Goal: Task Accomplishment & Management: Complete application form

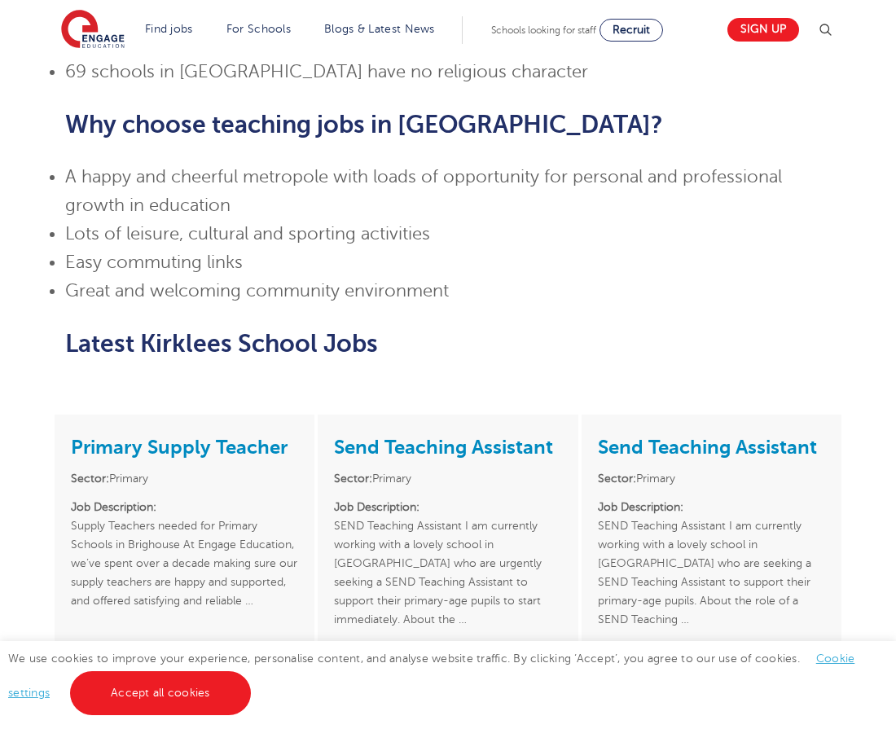
scroll to position [1082, 0]
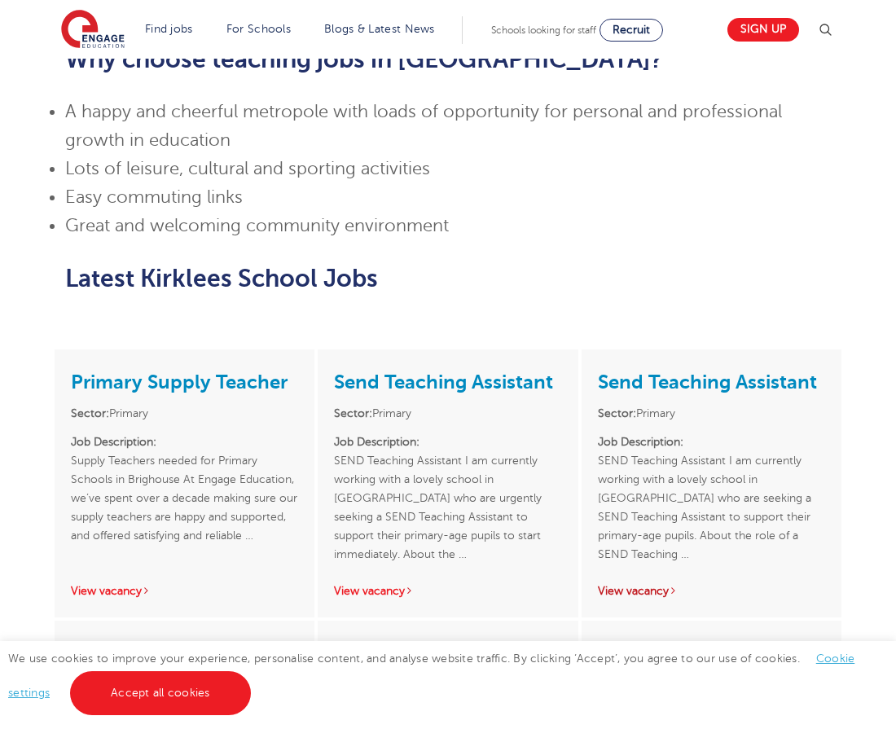
click at [639, 533] on div "Send Teaching Assistant Sector: Primary Job Description: SEND Teaching Assistan…" at bounding box center [712, 484] width 260 height 268
click at [638, 585] on link "View vacancy" at bounding box center [638, 591] width 80 height 12
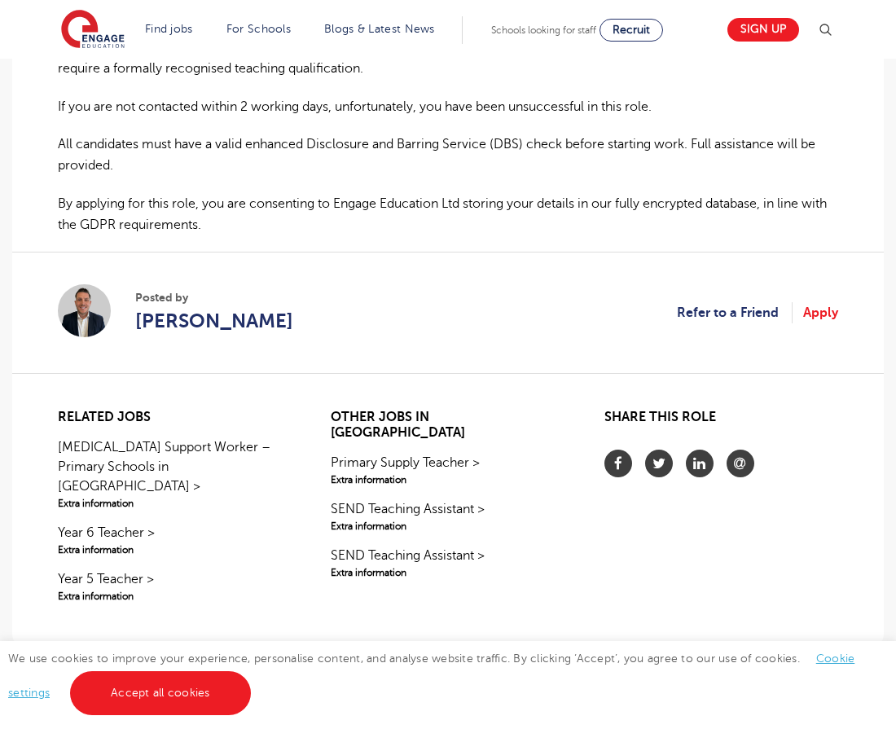
scroll to position [1187, 0]
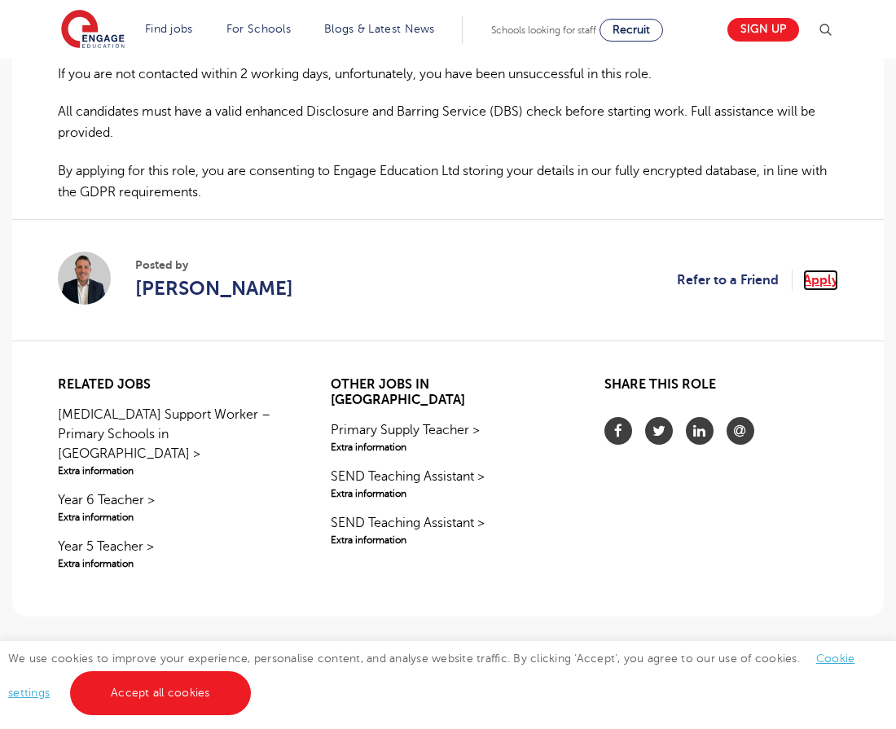
click at [816, 285] on link "Apply" at bounding box center [820, 280] width 35 height 21
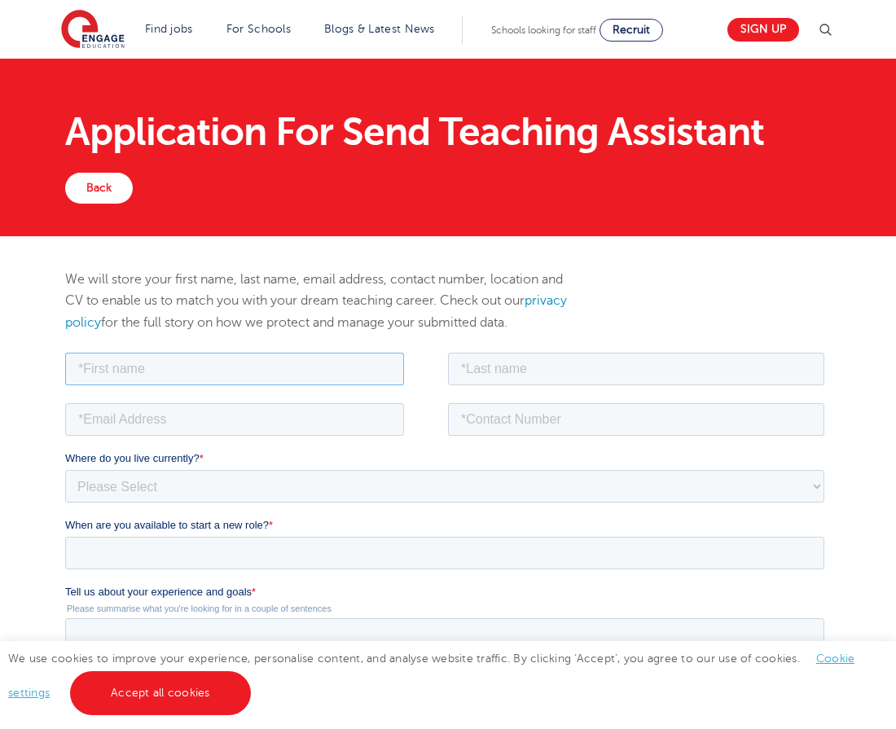
click at [103, 373] on input "text" at bounding box center [234, 368] width 339 height 33
type input "Raston"
click at [543, 377] on input "text" at bounding box center [636, 368] width 376 height 33
type input "Dengure"
click at [223, 416] on input "email" at bounding box center [234, 419] width 339 height 33
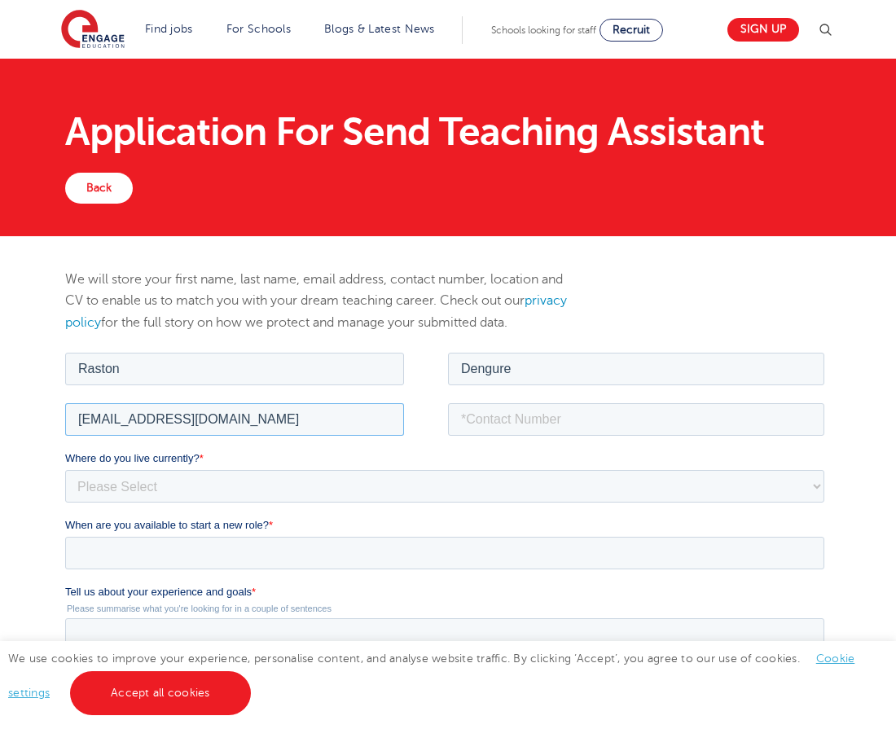
type input "t.dengure@hotmail.co.uk"
click at [585, 427] on input "tel" at bounding box center [636, 419] width 376 height 33
